Goal: Task Accomplishment & Management: Complete application form

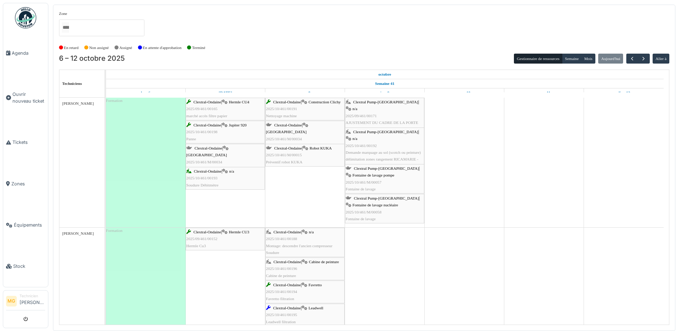
click at [373, 150] on span "Demande marquage au sol (scotch ou peinture) délimitation zones rangement RICAM…" at bounding box center [383, 159] width 75 height 18
click at [28, 139] on span "Tickets" at bounding box center [28, 142] width 33 height 7
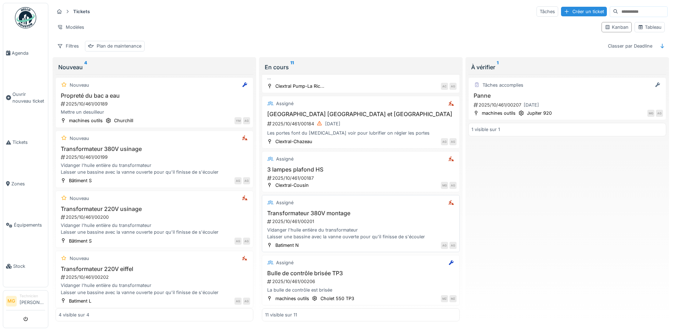
scroll to position [4, 0]
click at [318, 210] on h3 "Transformateur 380V montage" at bounding box center [361, 213] width 192 height 7
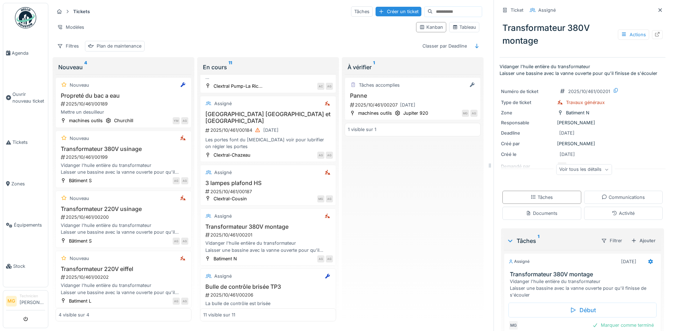
scroll to position [38, 0]
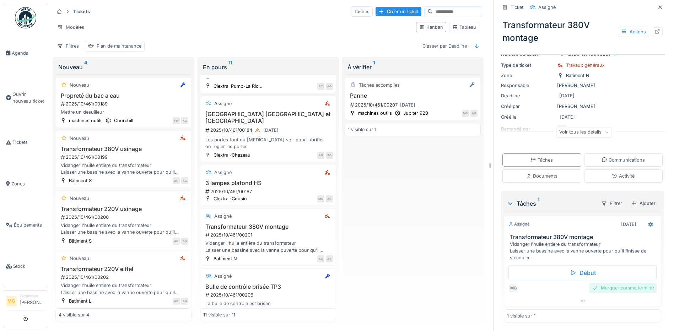
click at [626, 285] on div "Marquer comme terminé" at bounding box center [623, 288] width 67 height 10
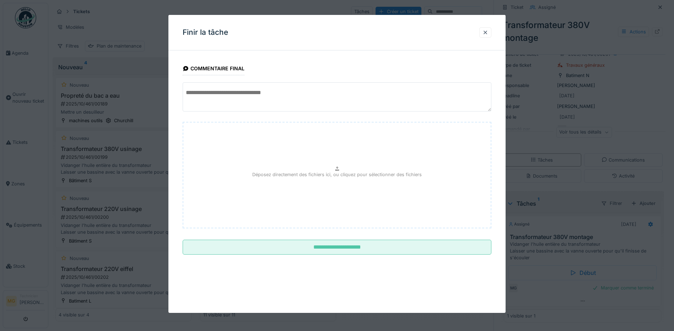
click at [223, 99] on textarea at bounding box center [337, 96] width 309 height 29
type textarea "*"
click at [248, 90] on textarea "**********" at bounding box center [337, 96] width 309 height 29
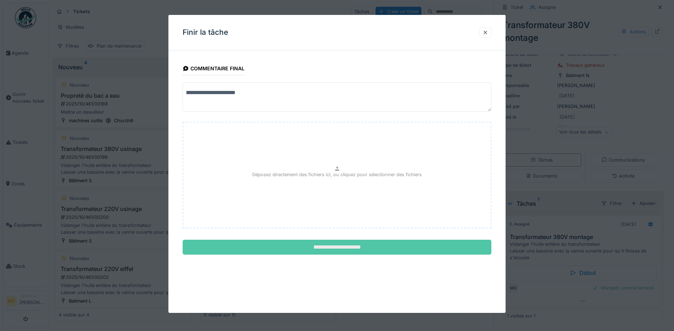
type textarea "**********"
click at [341, 249] on input "**********" at bounding box center [337, 247] width 309 height 15
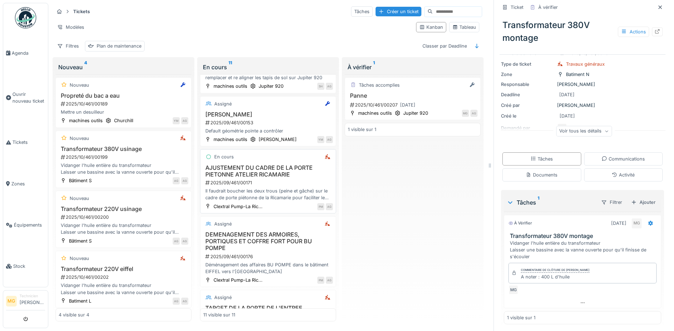
scroll to position [59, 0]
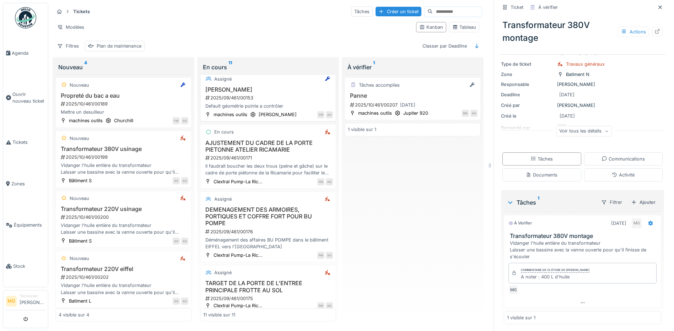
click at [245, 95] on div "2025/09/461/00153" at bounding box center [269, 98] width 128 height 7
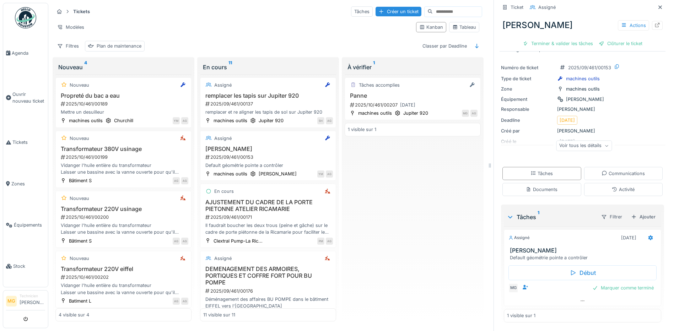
click at [567, 148] on div "Voir tous les détails" at bounding box center [584, 146] width 56 height 10
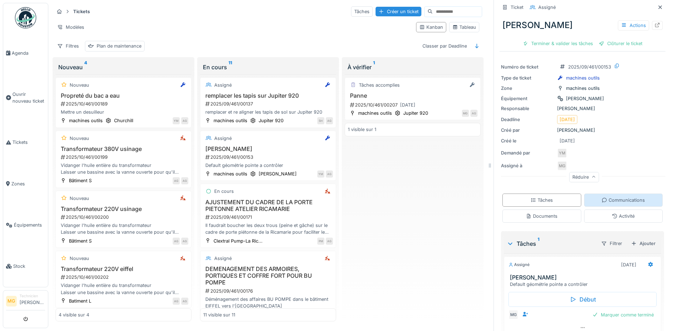
click at [602, 199] on div "Communications" at bounding box center [623, 200] width 43 height 7
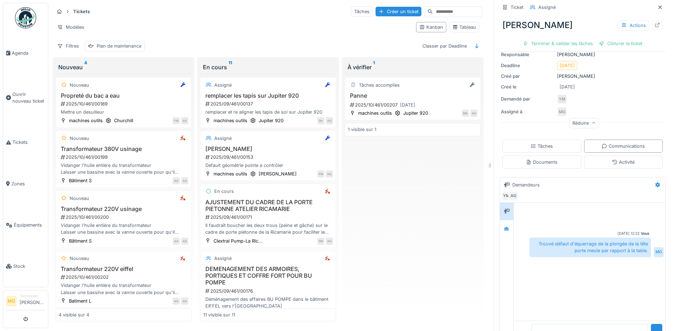
scroll to position [92, 0]
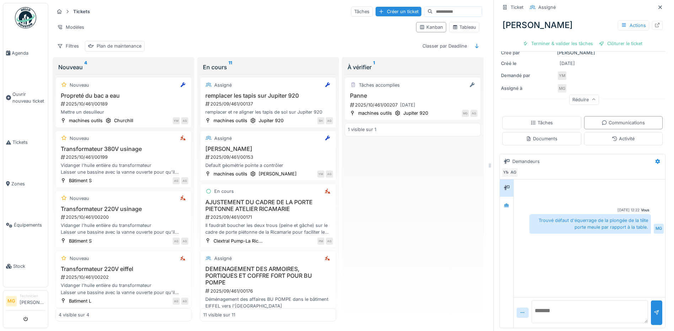
click at [566, 305] on textarea at bounding box center [590, 312] width 117 height 23
type textarea "**********"
click at [654, 310] on div at bounding box center [657, 313] width 6 height 7
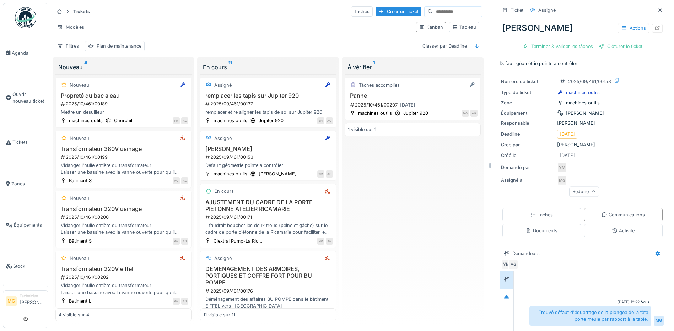
scroll to position [0, 0]
click at [551, 217] on div "Tâches" at bounding box center [542, 214] width 79 height 13
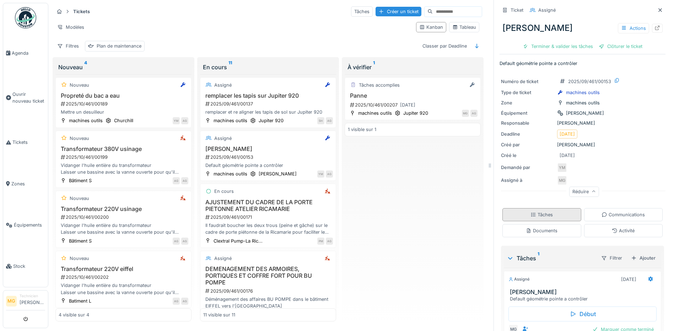
scroll to position [41, 0]
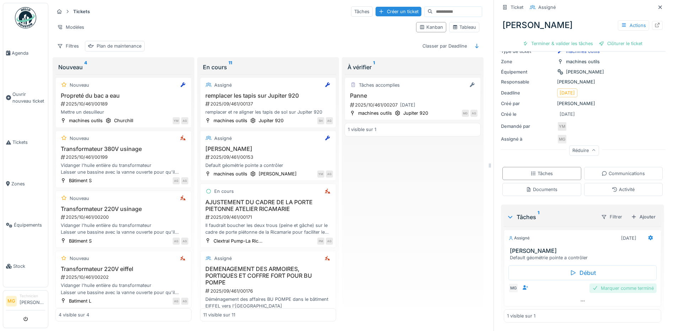
click at [605, 284] on div "Marquer comme terminé" at bounding box center [623, 289] width 67 height 10
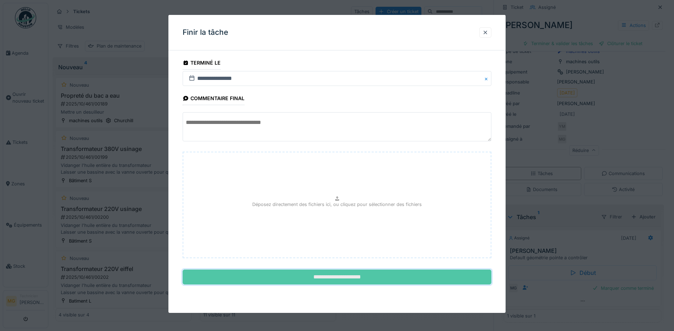
click at [378, 280] on input "**********" at bounding box center [337, 277] width 309 height 15
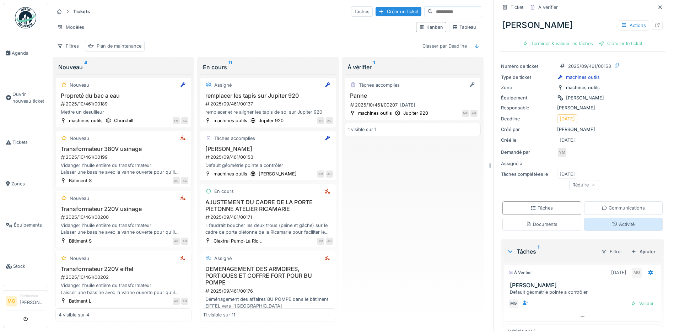
scroll to position [0, 0]
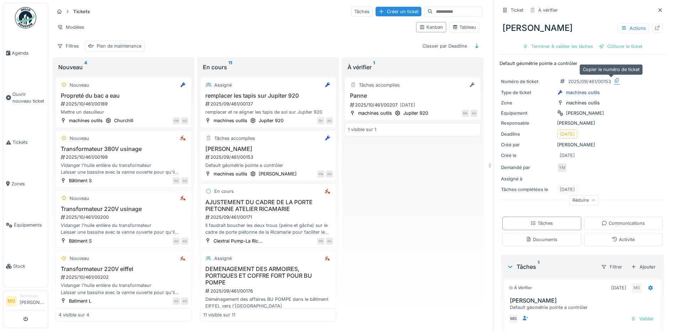
click at [614, 78] on icon at bounding box center [617, 80] width 6 height 5
click at [17, 100] on span "Ouvrir nouveau ticket" at bounding box center [28, 98] width 33 height 14
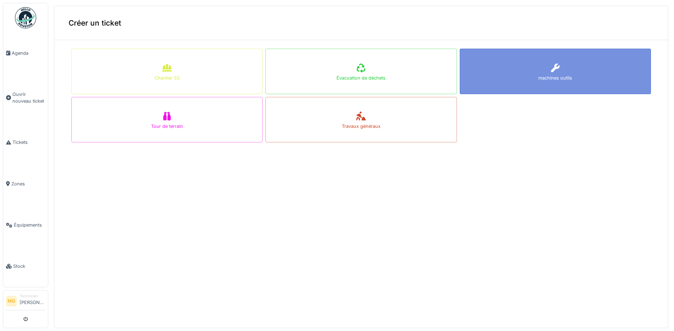
click at [528, 69] on div "machines outils" at bounding box center [555, 72] width 191 height 46
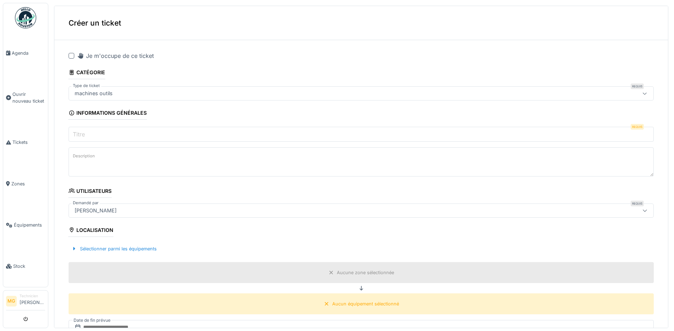
click at [171, 135] on input "Titre" at bounding box center [362, 134] width 586 height 15
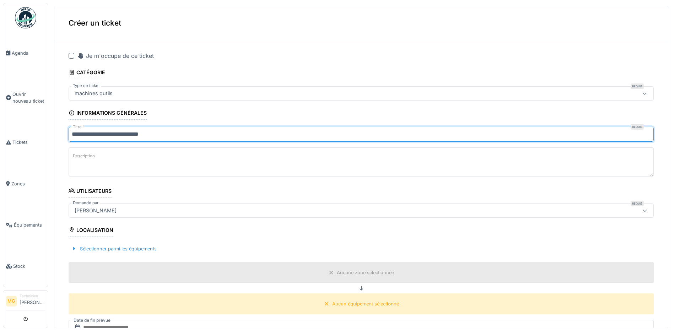
type input "**********"
click at [132, 163] on textarea "Description" at bounding box center [362, 162] width 586 height 29
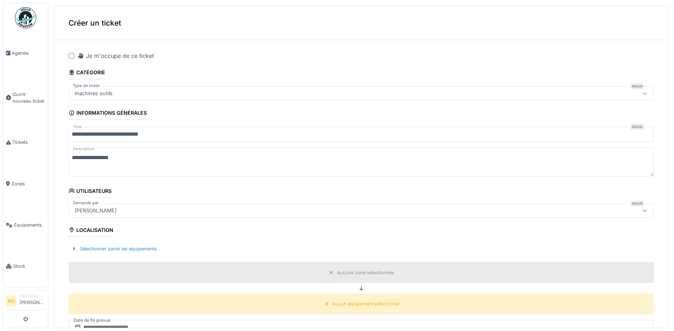
paste textarea "**********"
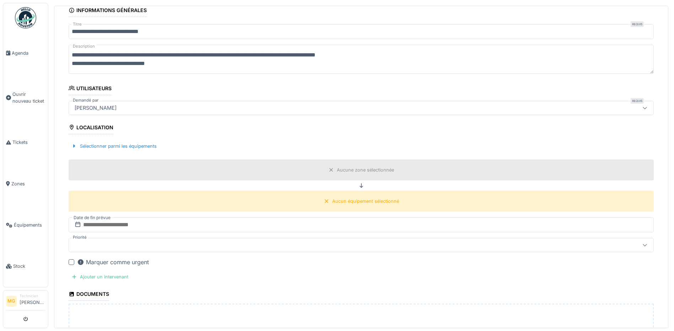
scroll to position [118, 0]
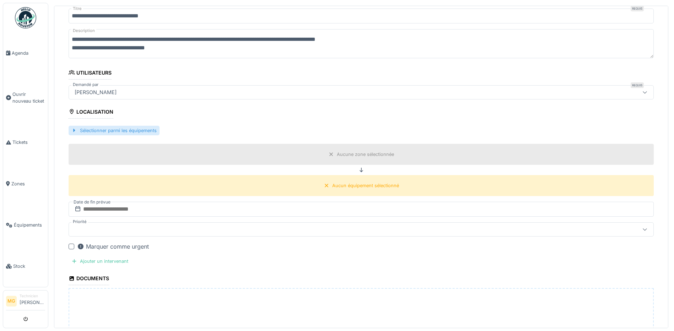
type textarea "**********"
click at [105, 131] on div "Sélectionner parmi les équipements" at bounding box center [114, 131] width 91 height 10
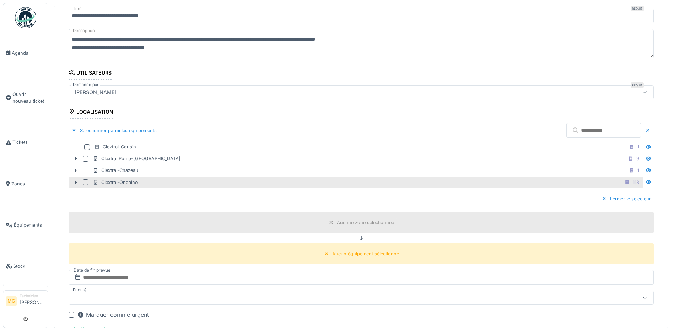
click at [135, 182] on div "Clextral-Ondaine" at bounding box center [115, 182] width 45 height 7
click at [74, 184] on icon at bounding box center [76, 182] width 6 height 5
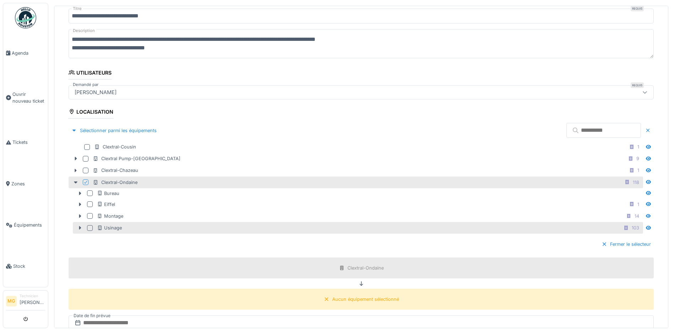
click at [90, 229] on div at bounding box center [90, 228] width 6 height 6
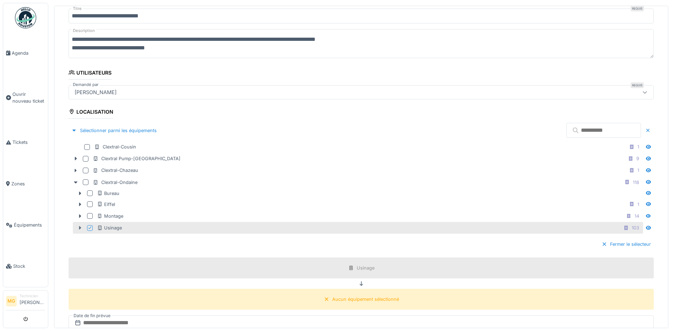
click at [79, 228] on icon at bounding box center [80, 228] width 2 height 4
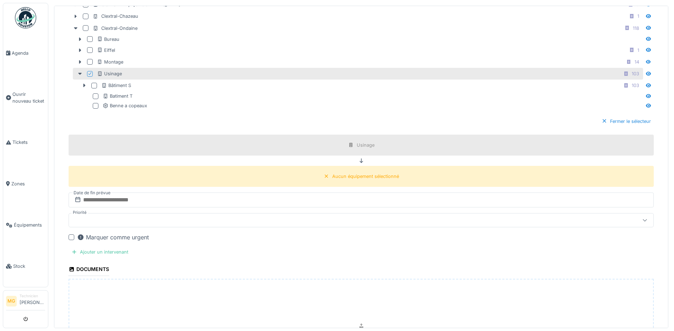
scroll to position [296, 0]
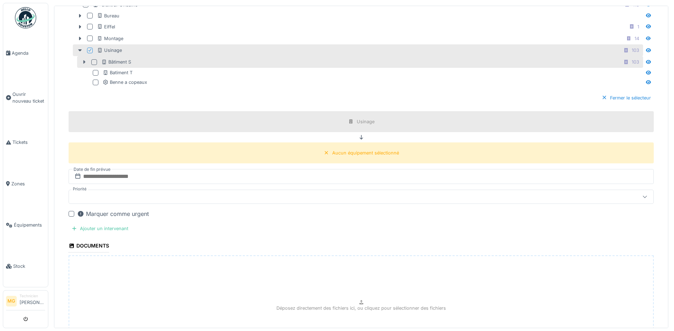
click at [82, 62] on icon at bounding box center [84, 62] width 6 height 5
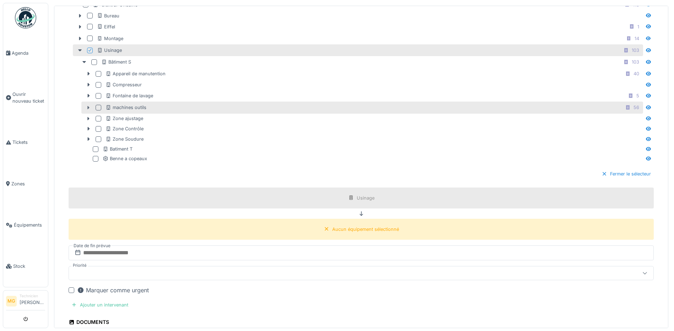
click at [86, 108] on icon at bounding box center [89, 108] width 6 height 5
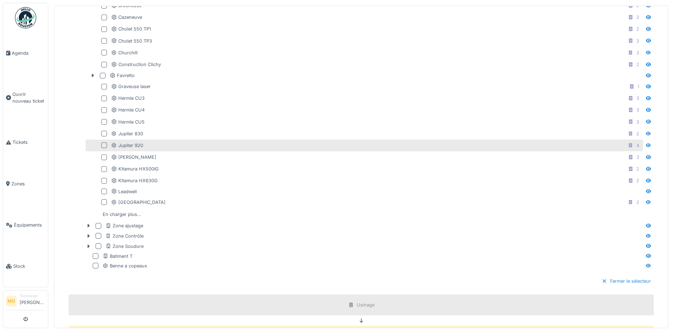
scroll to position [415, 0]
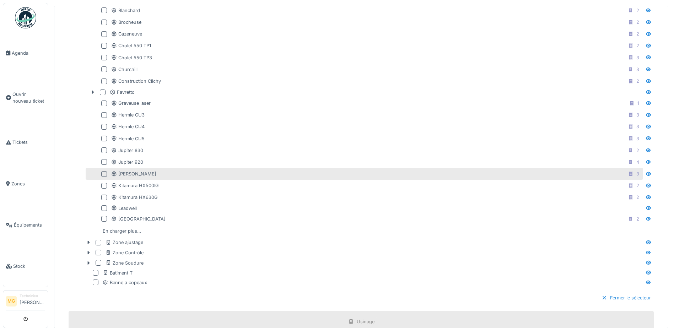
click at [104, 172] on div at bounding box center [104, 174] width 6 height 6
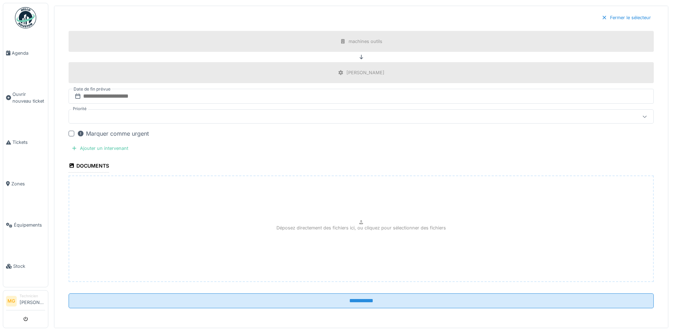
scroll to position [696, 0]
click at [181, 113] on div at bounding box center [329, 116] width 515 height 8
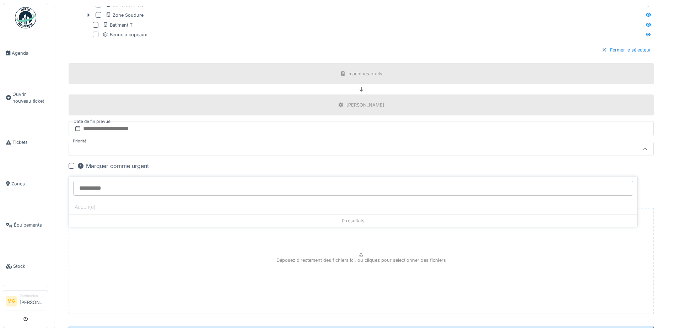
scroll to position [645, 0]
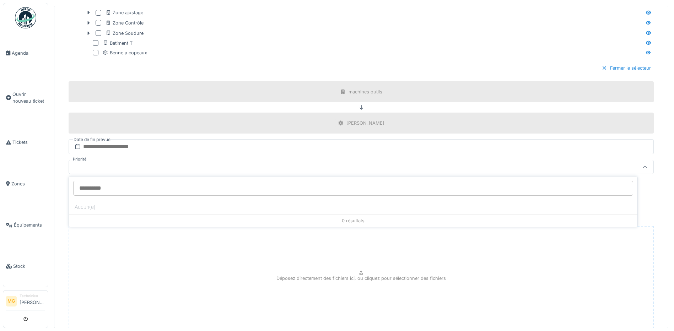
click at [643, 166] on icon at bounding box center [645, 167] width 4 height 2
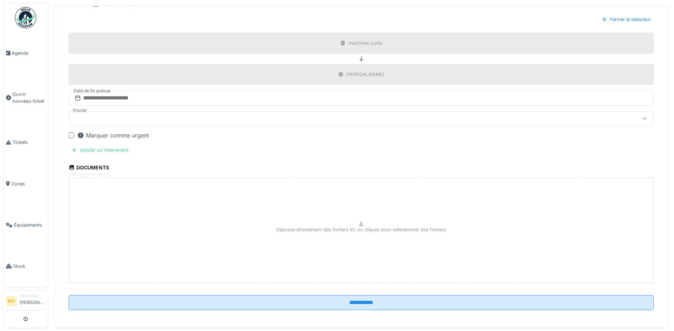
scroll to position [696, 0]
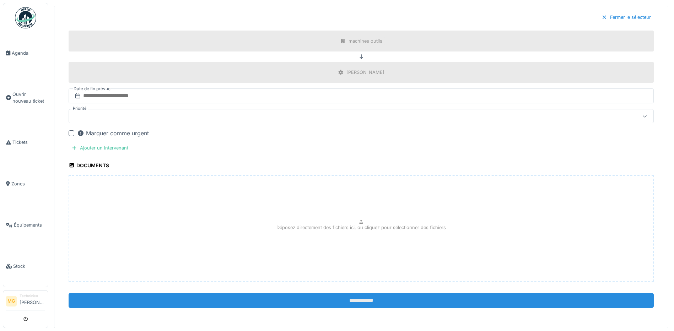
click at [375, 298] on input "**********" at bounding box center [362, 300] width 586 height 15
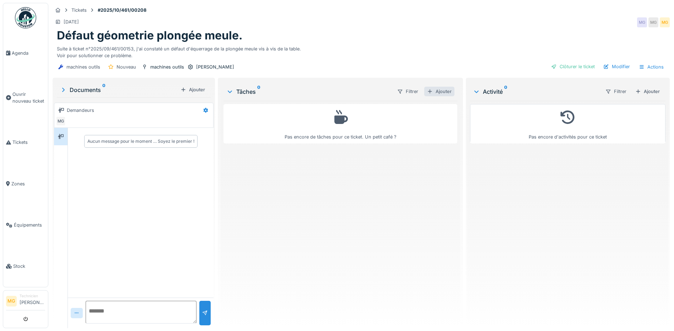
click at [438, 92] on div "Ajouter" at bounding box center [439, 92] width 30 height 10
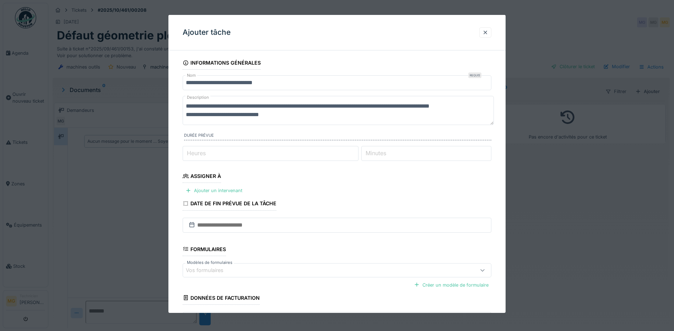
scroll to position [54, 0]
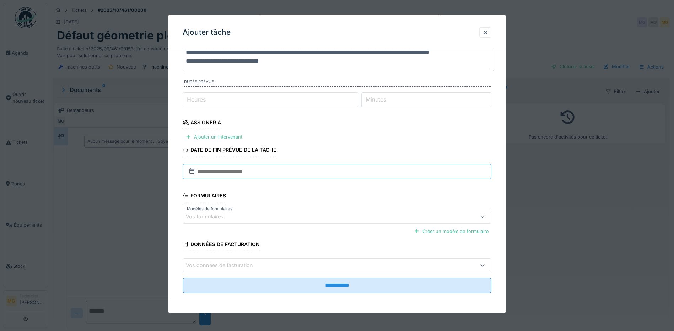
click at [234, 171] on input "text" at bounding box center [337, 171] width 309 height 15
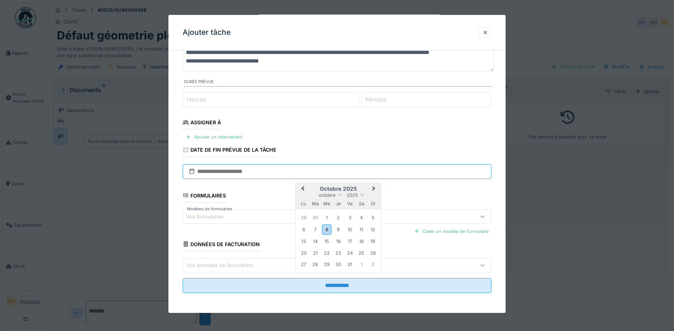
click at [234, 171] on input "text" at bounding box center [337, 171] width 309 height 15
click at [253, 217] on div "Vos formulaires" at bounding box center [319, 217] width 266 height 8
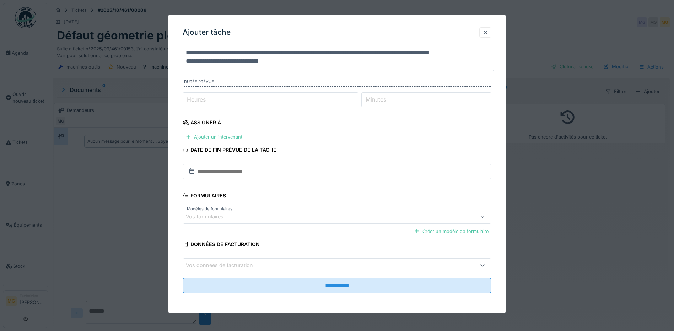
click at [123, 243] on div at bounding box center [337, 165] width 674 height 331
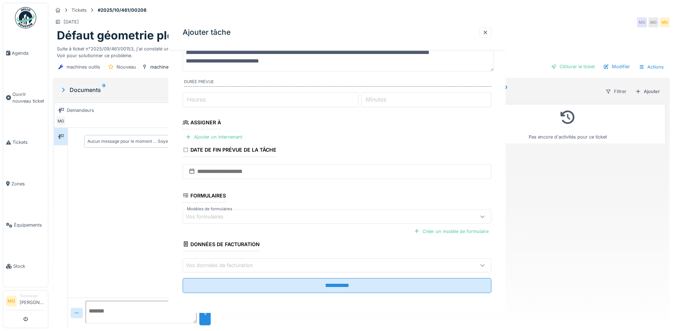
scroll to position [0, 0]
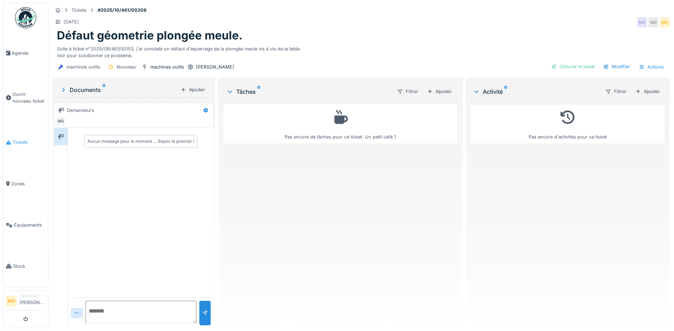
click at [14, 140] on span "Tickets" at bounding box center [28, 142] width 33 height 7
